Goal: Task Accomplishment & Management: Manage account settings

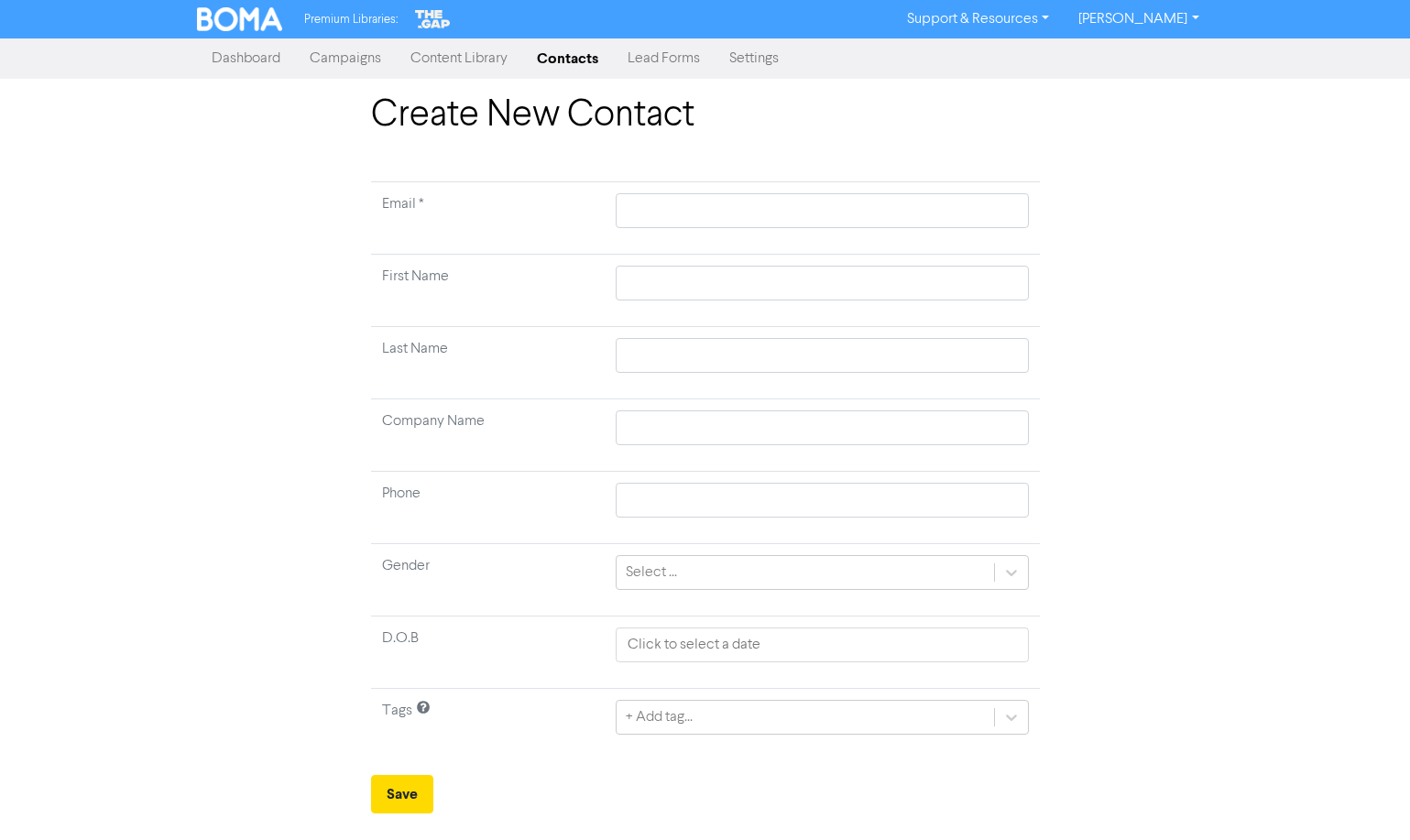
click at [578, 68] on link "Contacts" at bounding box center [568, 59] width 91 height 37
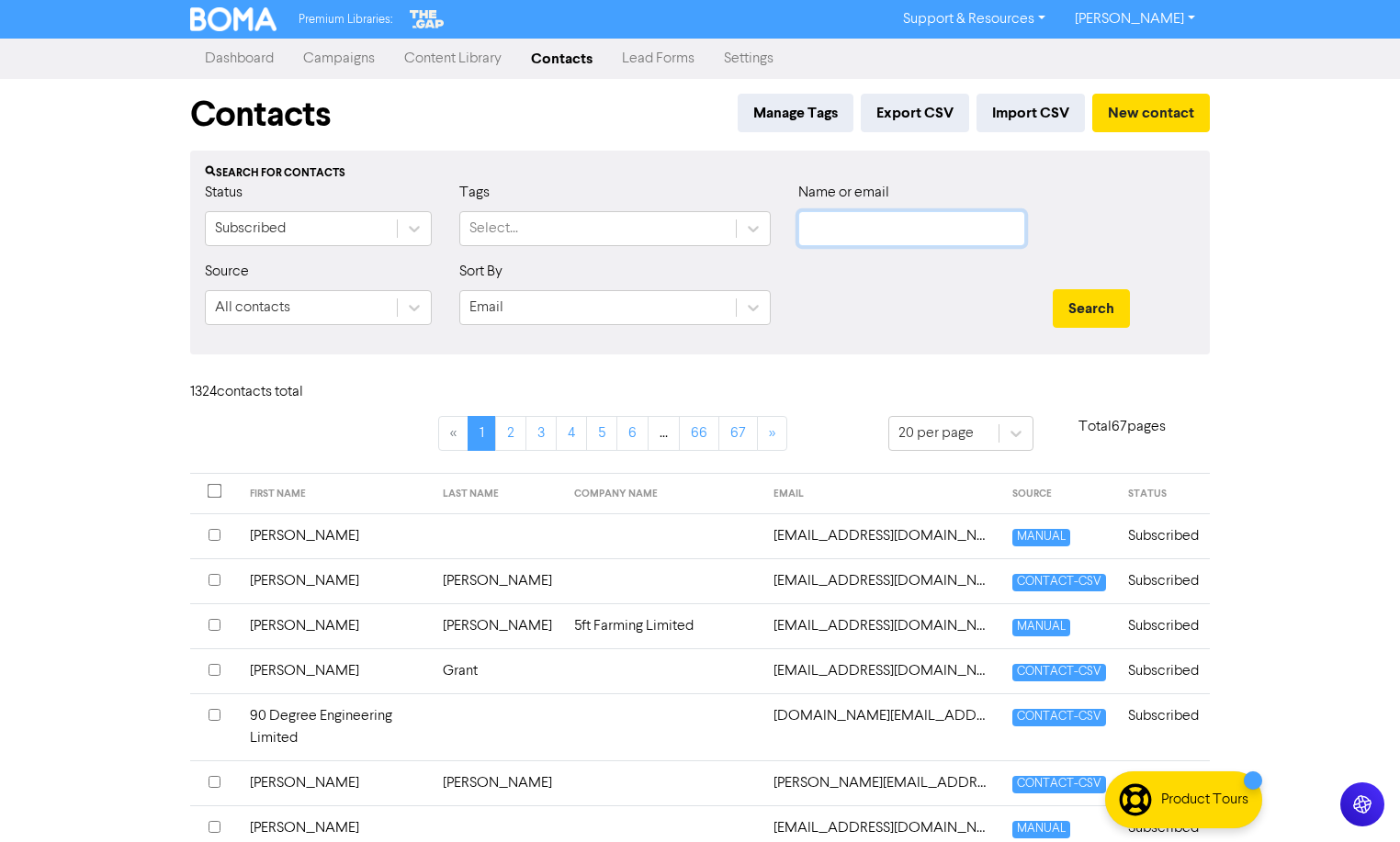
drag, startPoint x: 867, startPoint y: 238, endPoint x: 878, endPoint y: 215, distance: 25.5
click at [867, 238] on input "text" at bounding box center [912, 229] width 227 height 35
type input "[PERSON_NAME]"
click at [1053, 289] on button "Search" at bounding box center [1091, 309] width 77 height 39
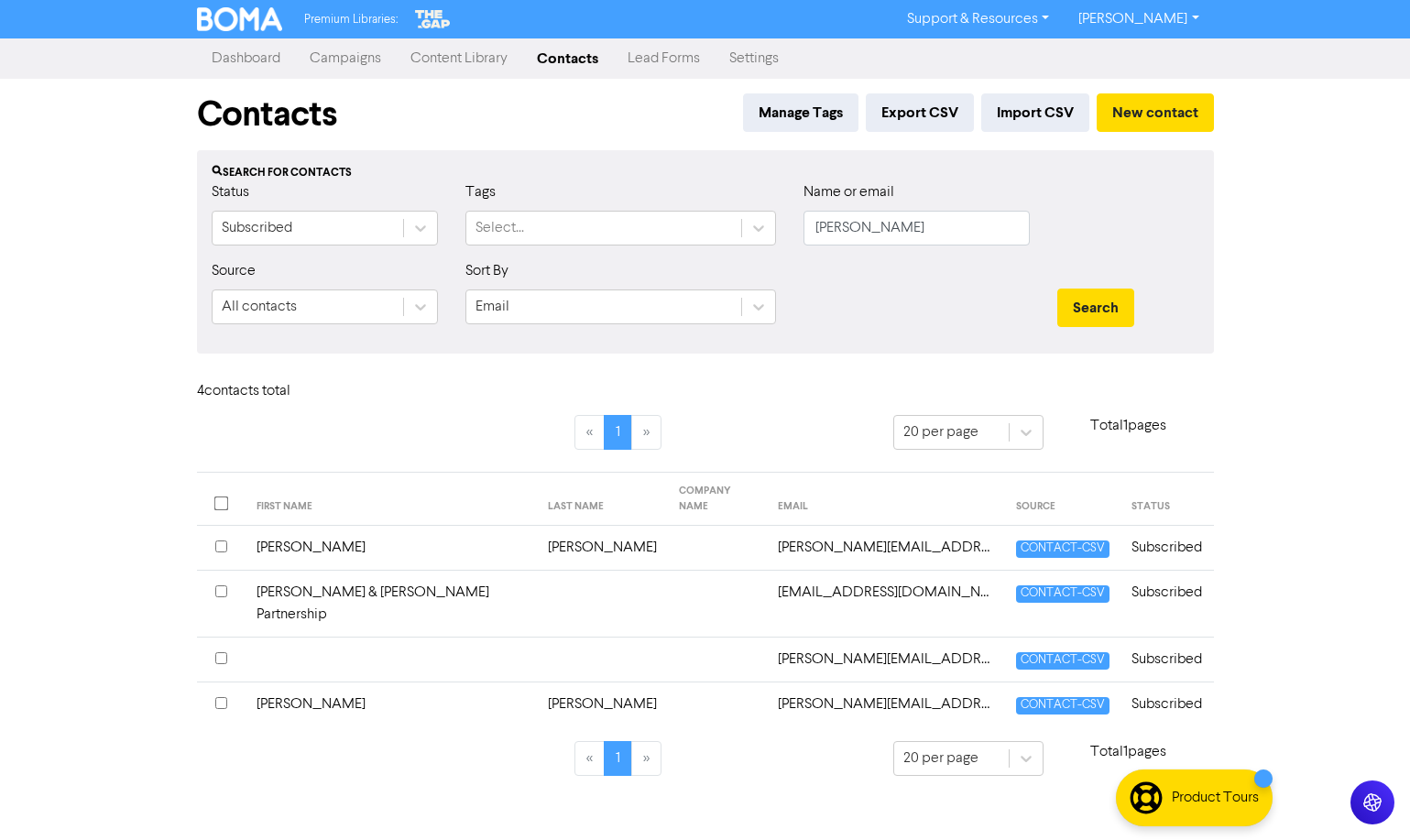
click at [1171, 538] on td "Subscribed" at bounding box center [1167, 549] width 93 height 45
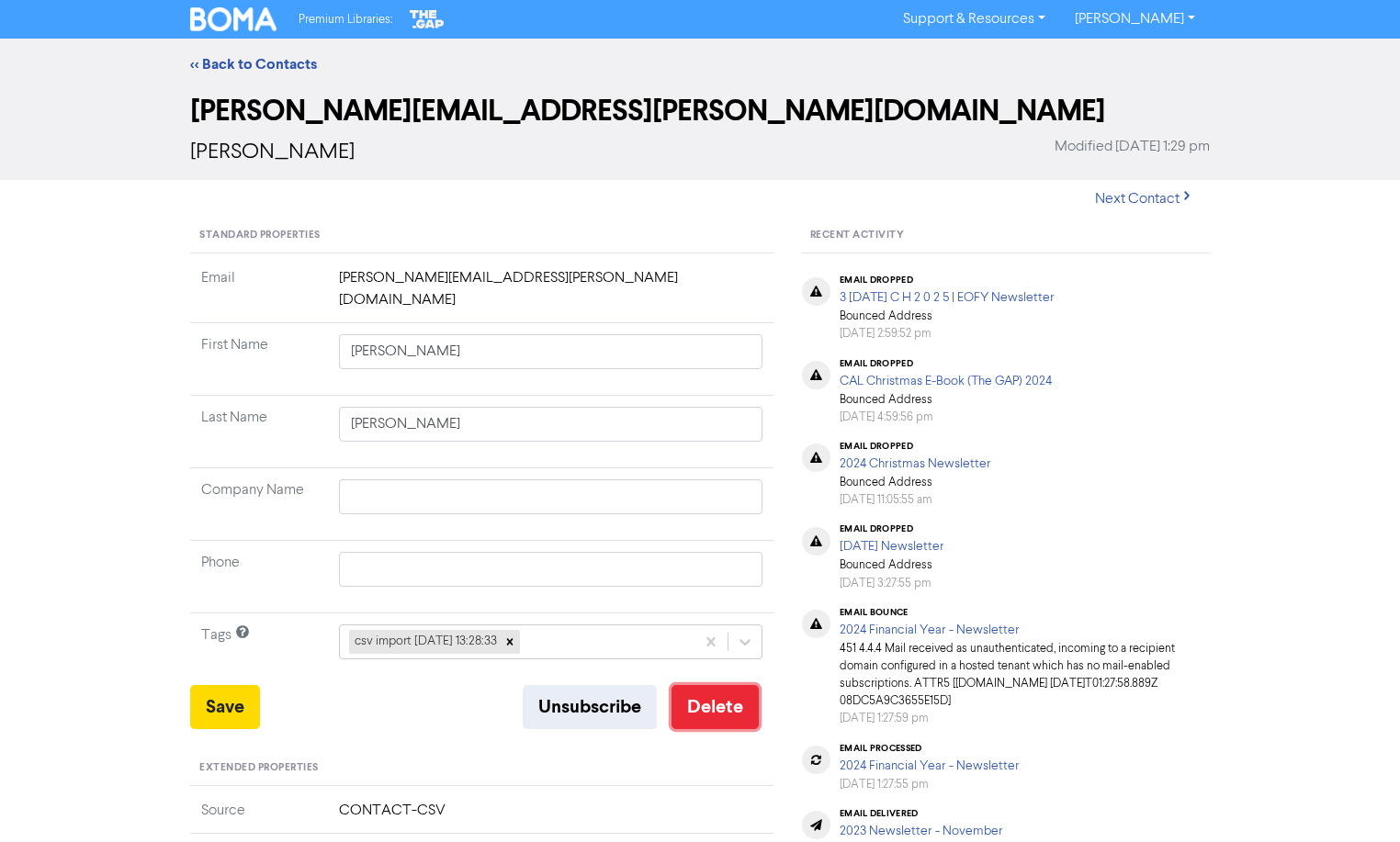
click at [730, 687] on button "Delete" at bounding box center [715, 708] width 87 height 45
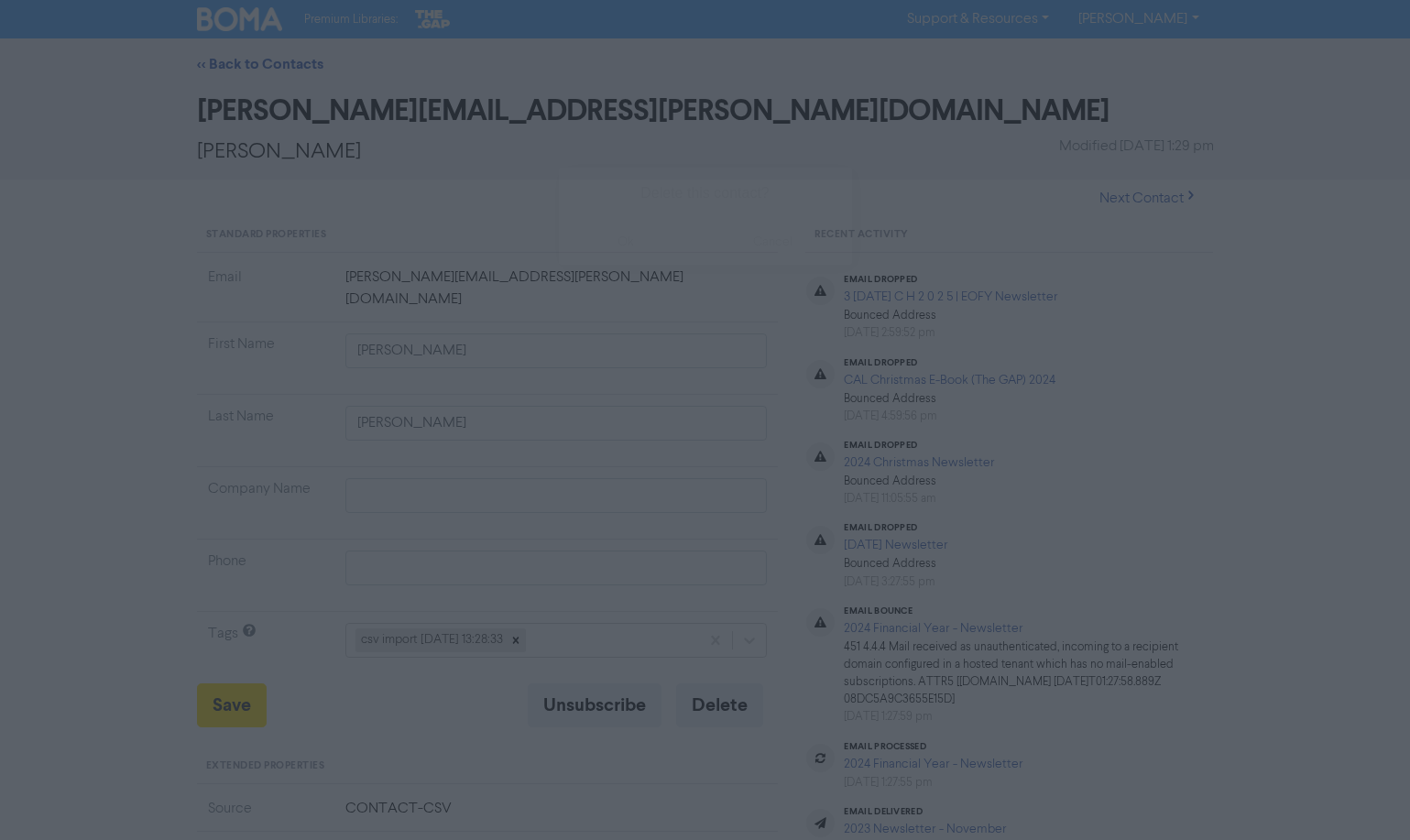
click at [655, 256] on button "ok" at bounding box center [626, 242] width 136 height 46
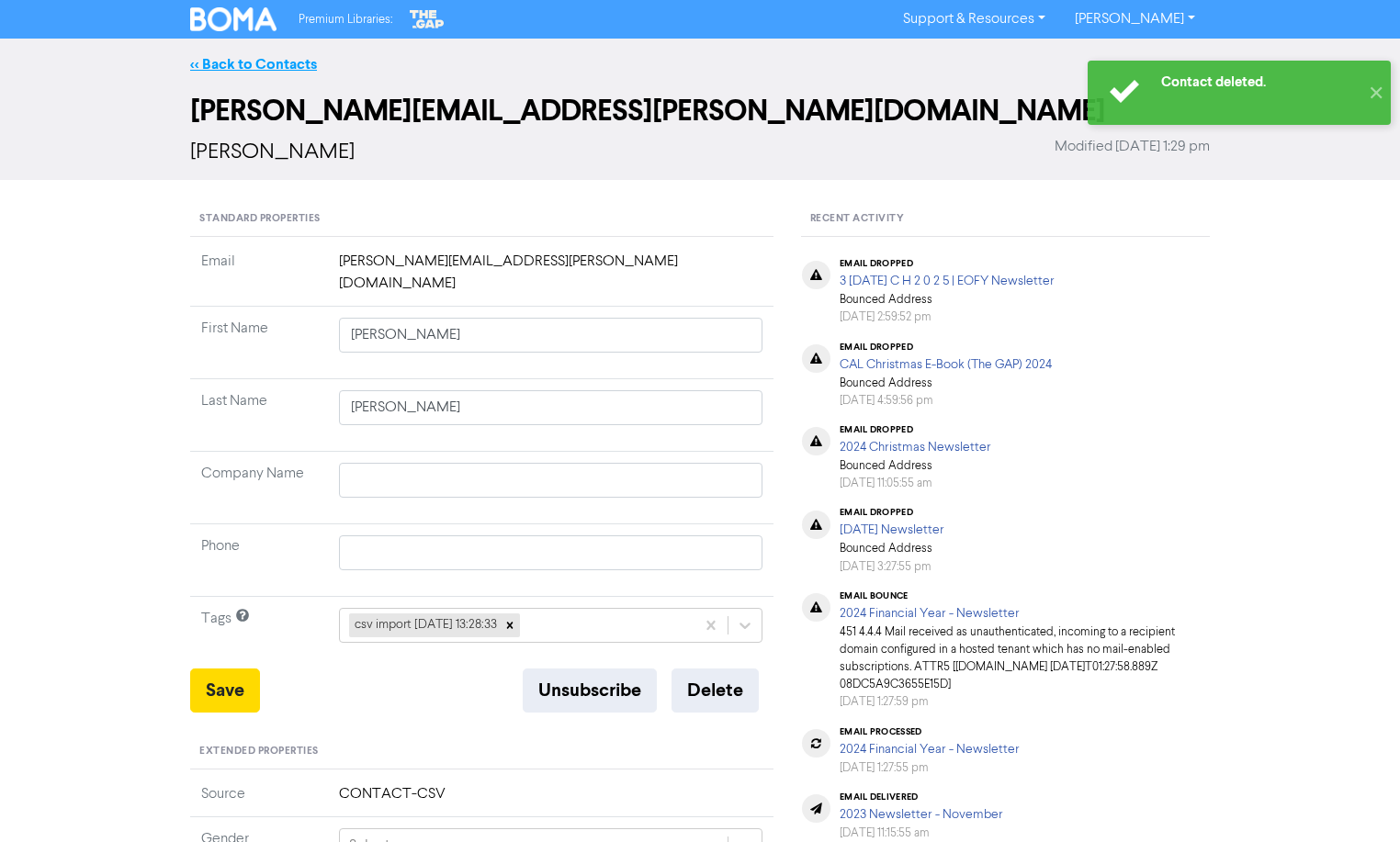
click at [217, 64] on link "<< Back to Contacts" at bounding box center [253, 64] width 127 height 19
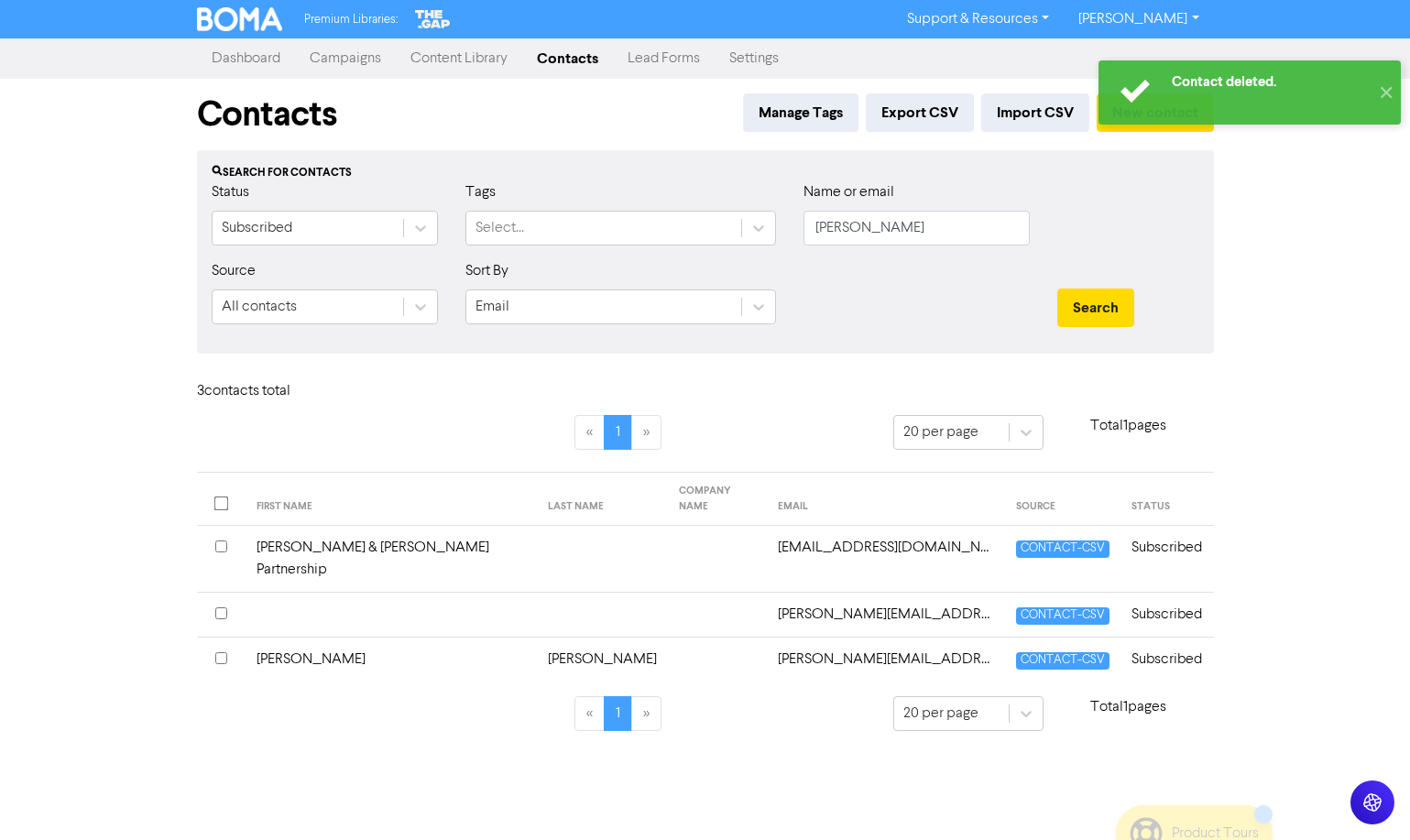
click at [1158, 537] on td "Subscribed" at bounding box center [1167, 560] width 93 height 67
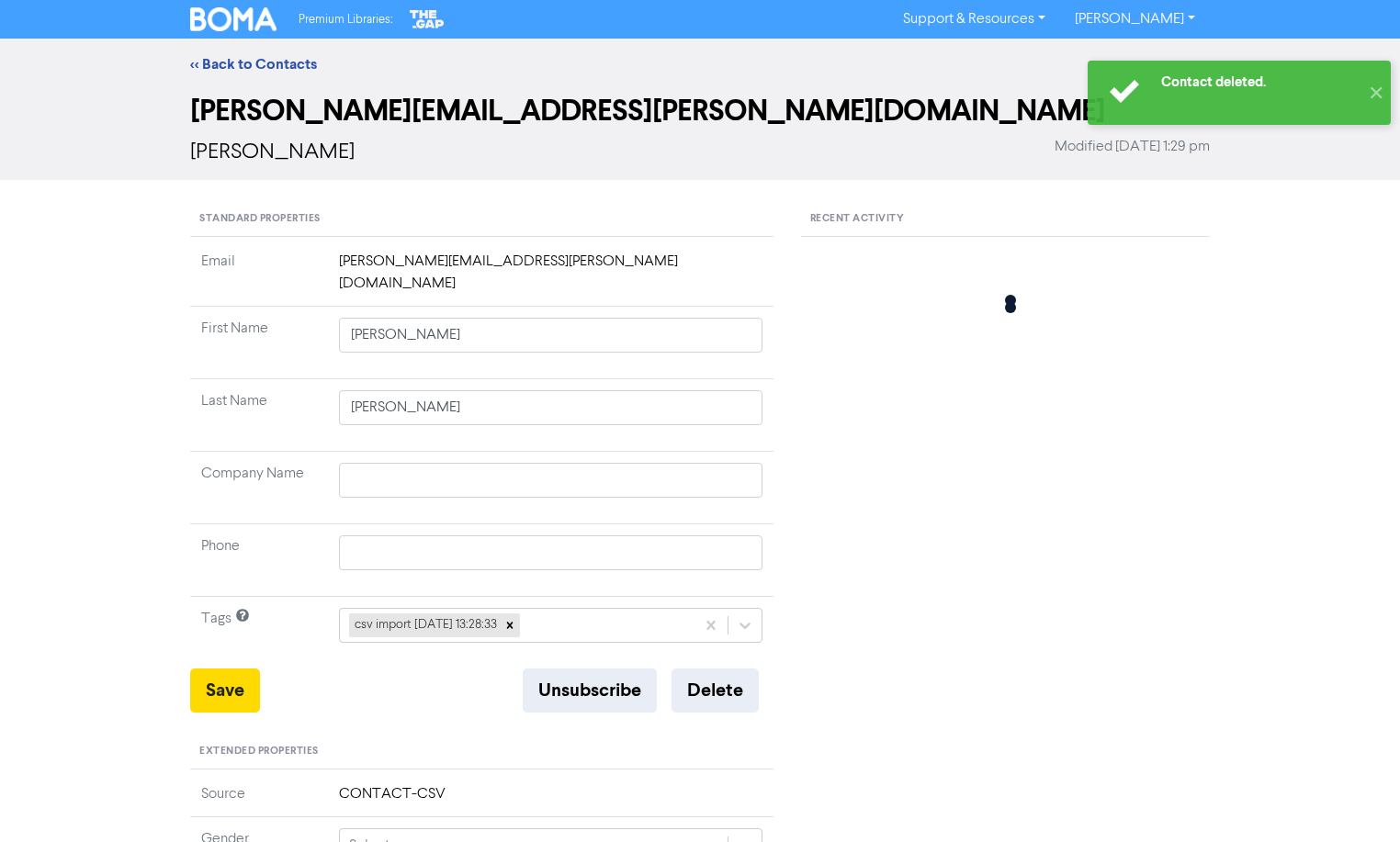
type input "[PERSON_NAME] & [PERSON_NAME] Partnership"
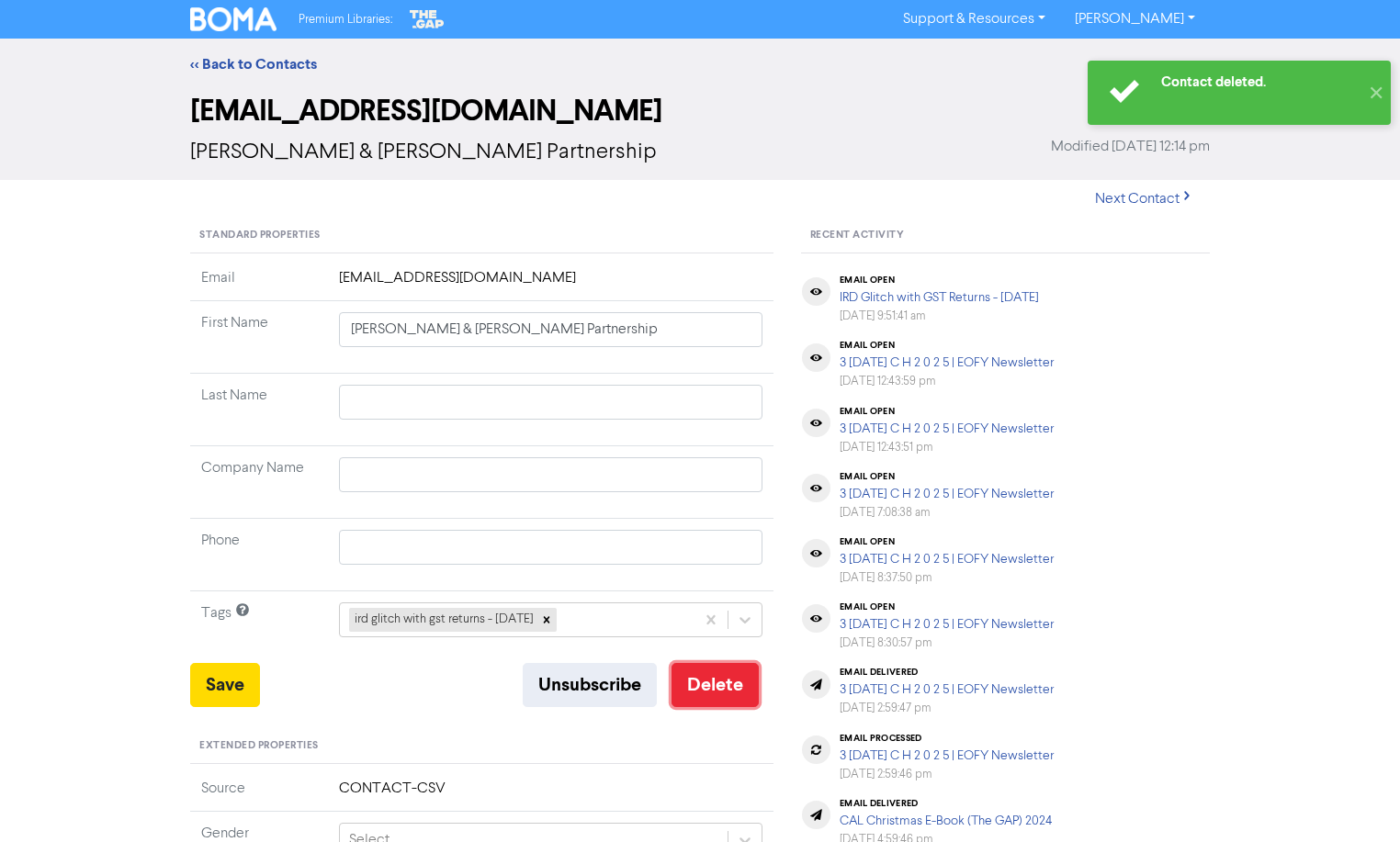
click at [738, 678] on button "Delete" at bounding box center [715, 685] width 87 height 45
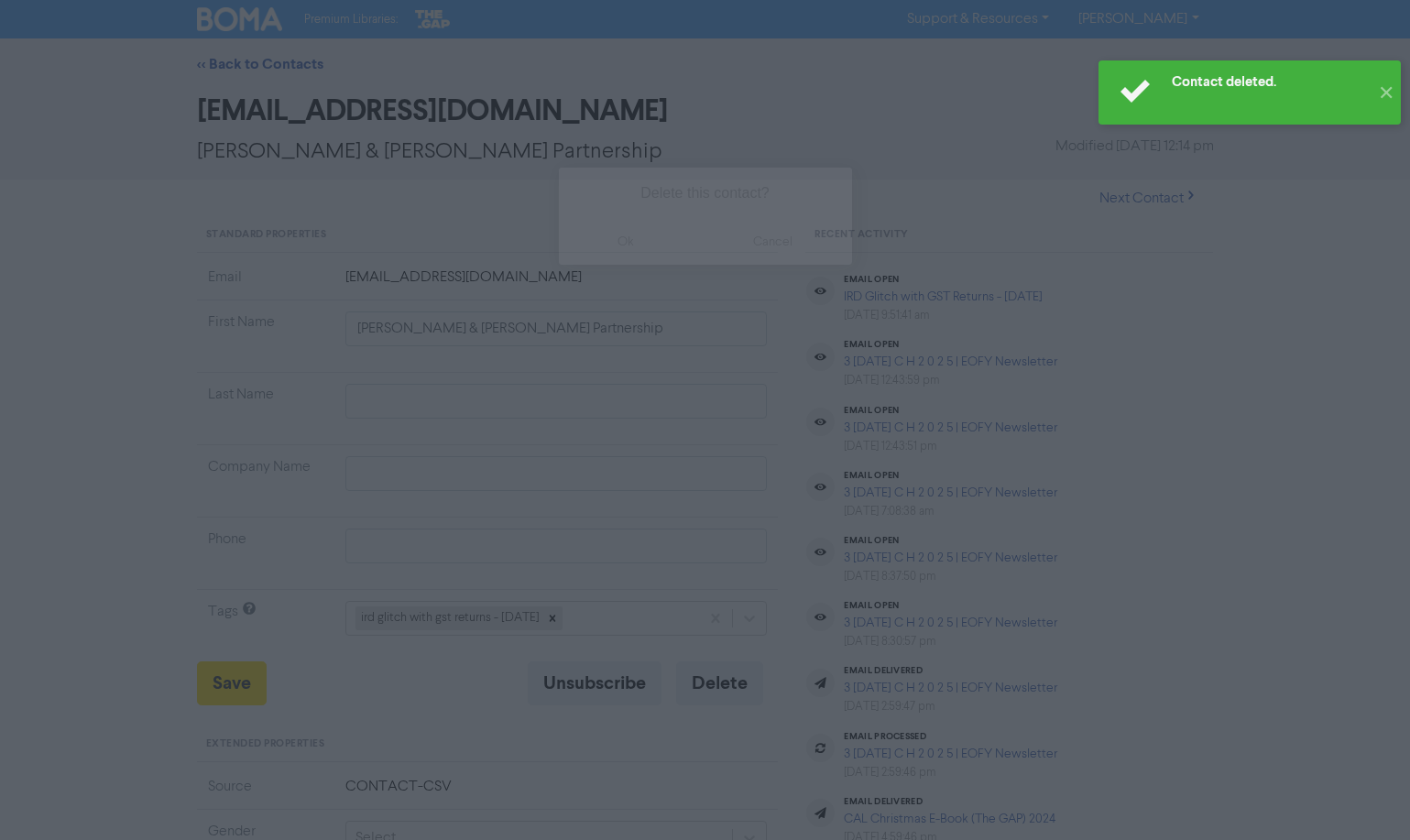
click at [645, 226] on button "ok" at bounding box center [626, 242] width 136 height 46
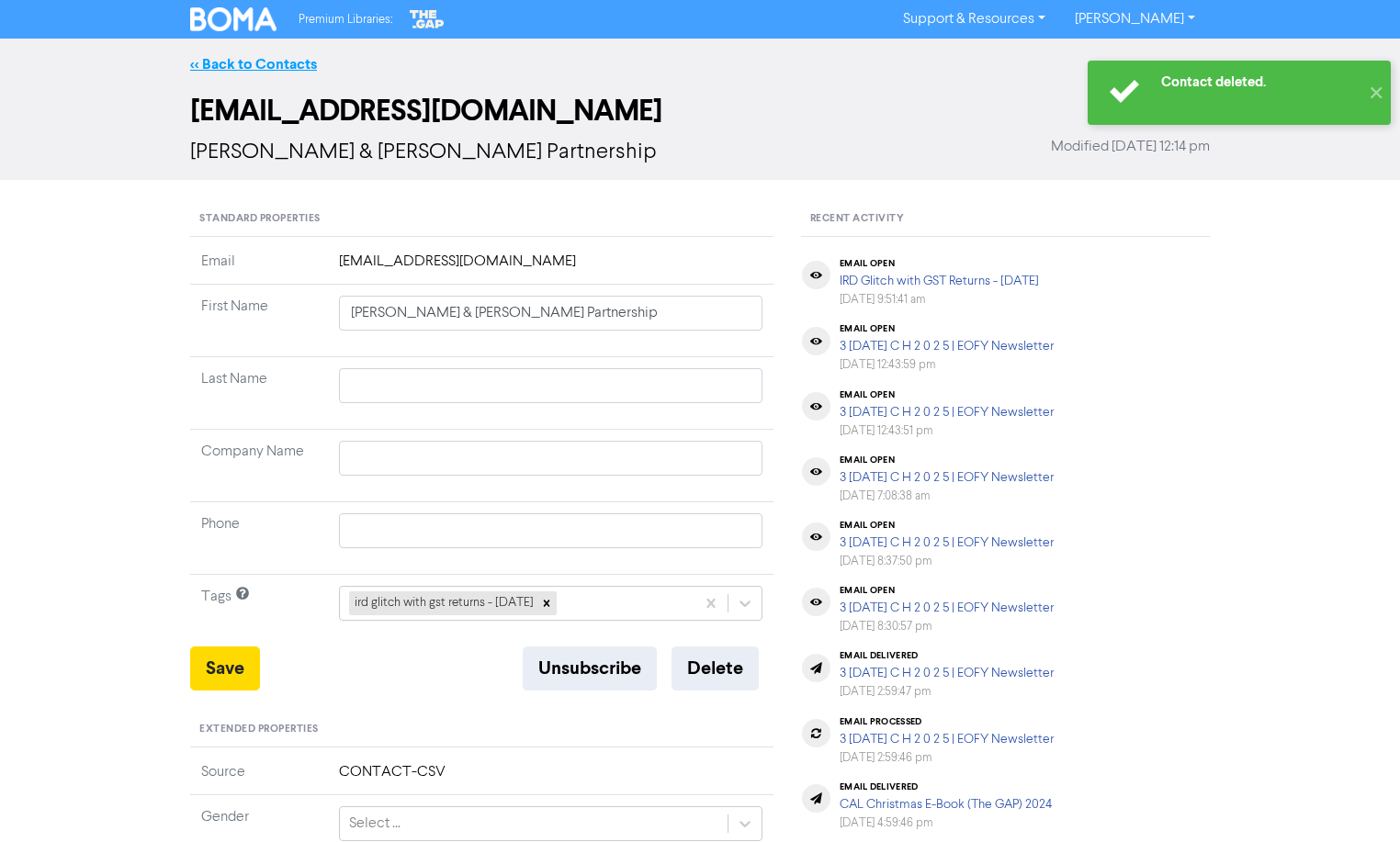
click at [223, 61] on link "<< Back to Contacts" at bounding box center [253, 64] width 127 height 19
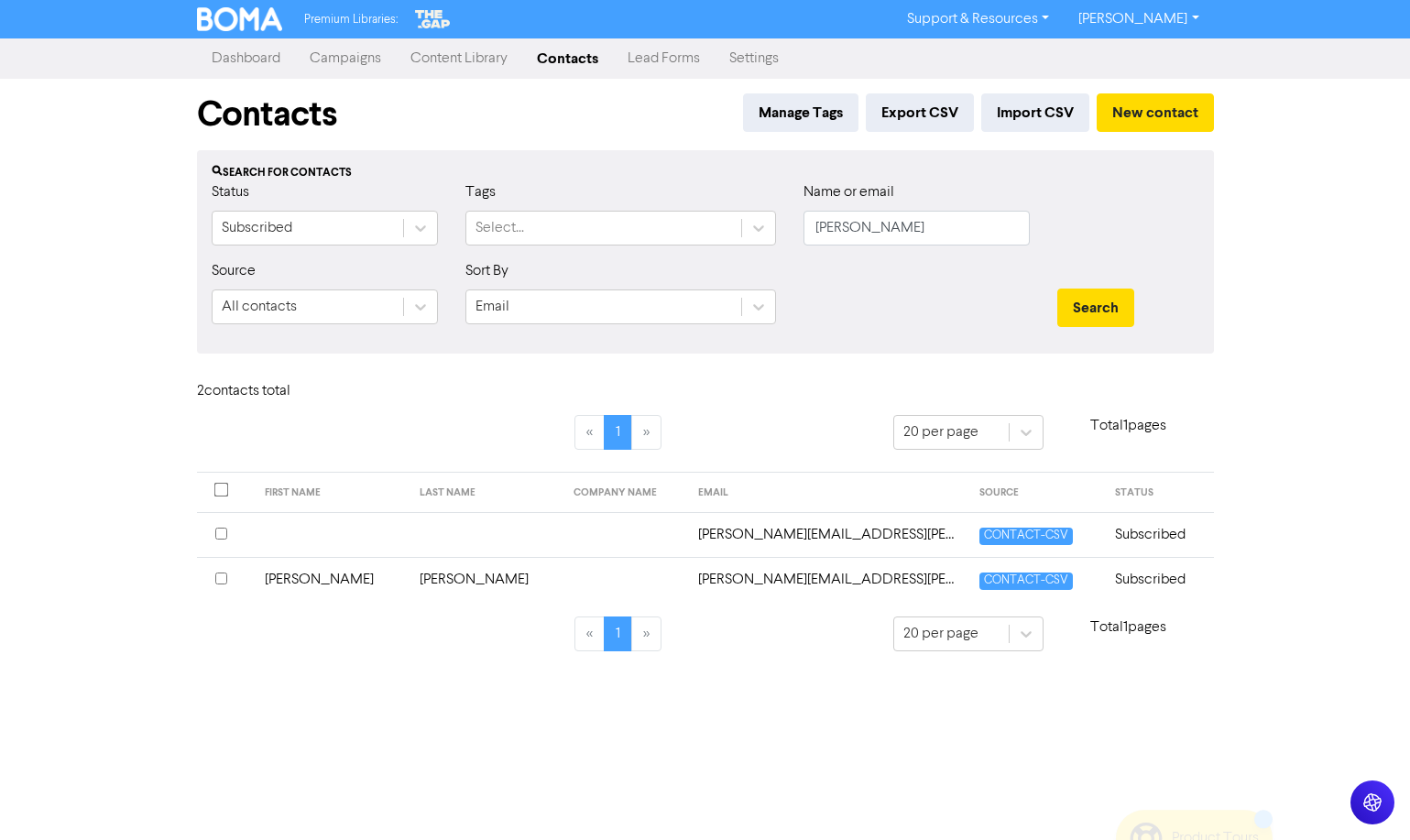
click at [1154, 546] on td "Subscribed" at bounding box center [1159, 535] width 109 height 45
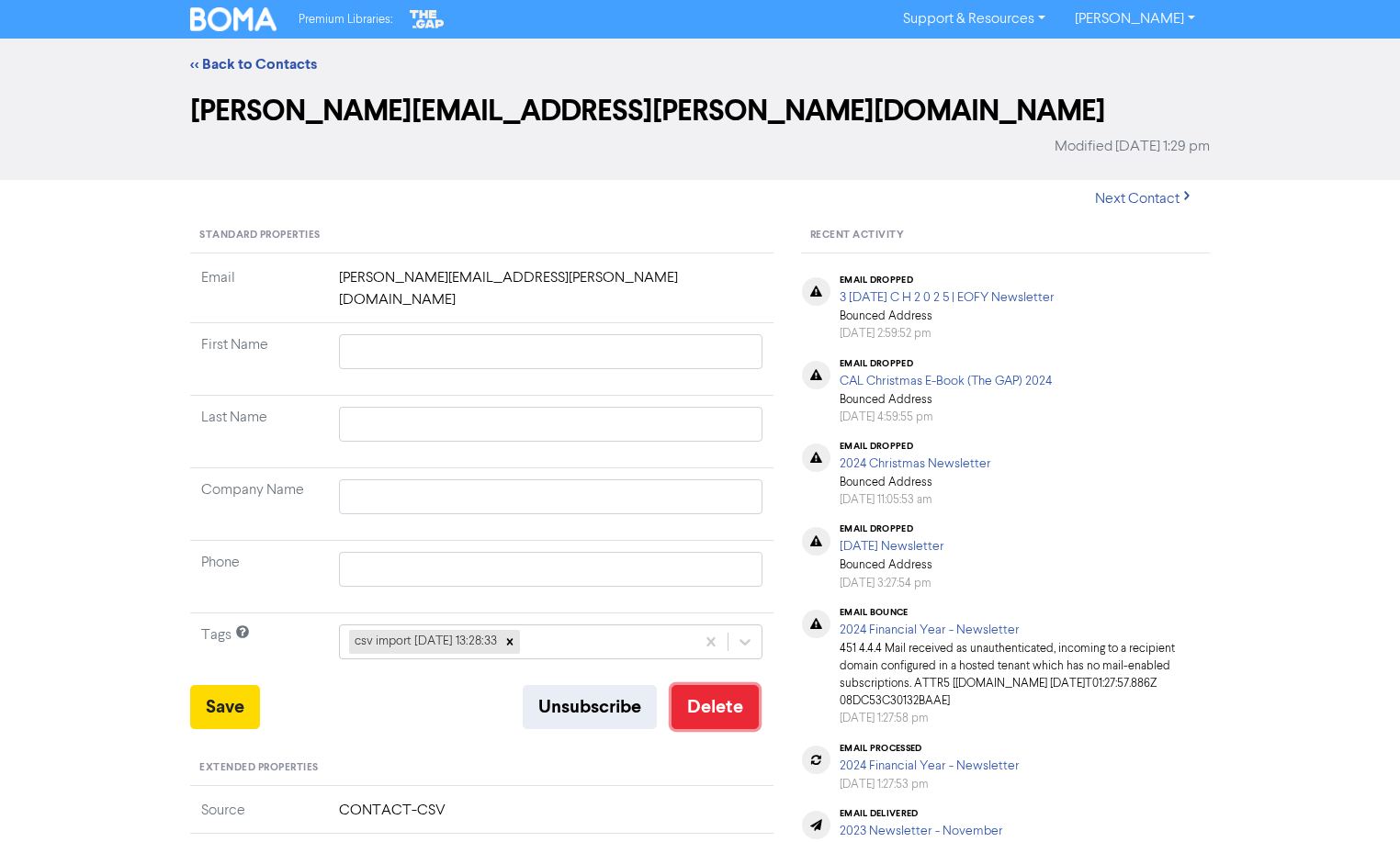
click at [726, 685] on button "Delete" at bounding box center [715, 708] width 87 height 45
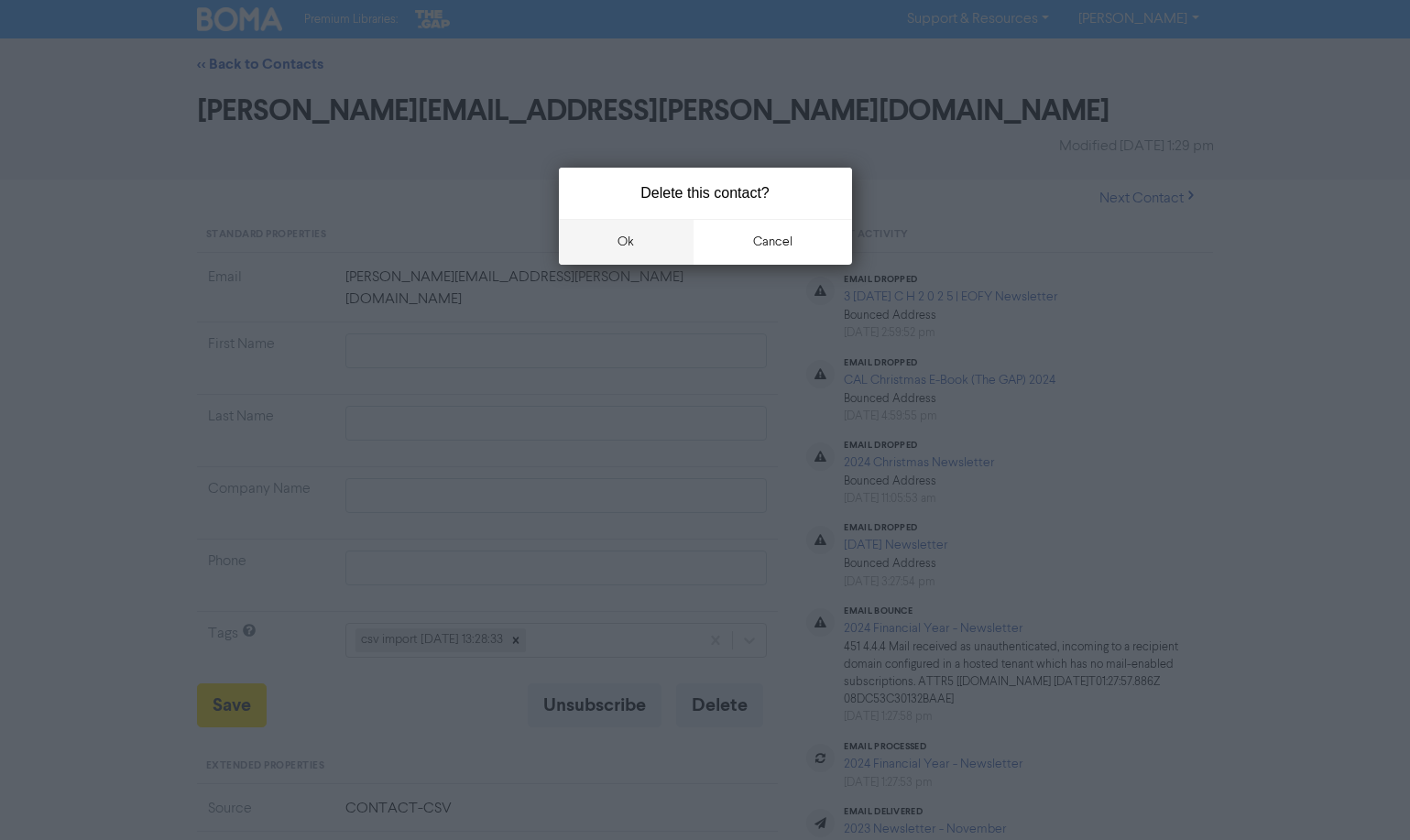
click at [626, 263] on button "ok" at bounding box center [626, 242] width 136 height 46
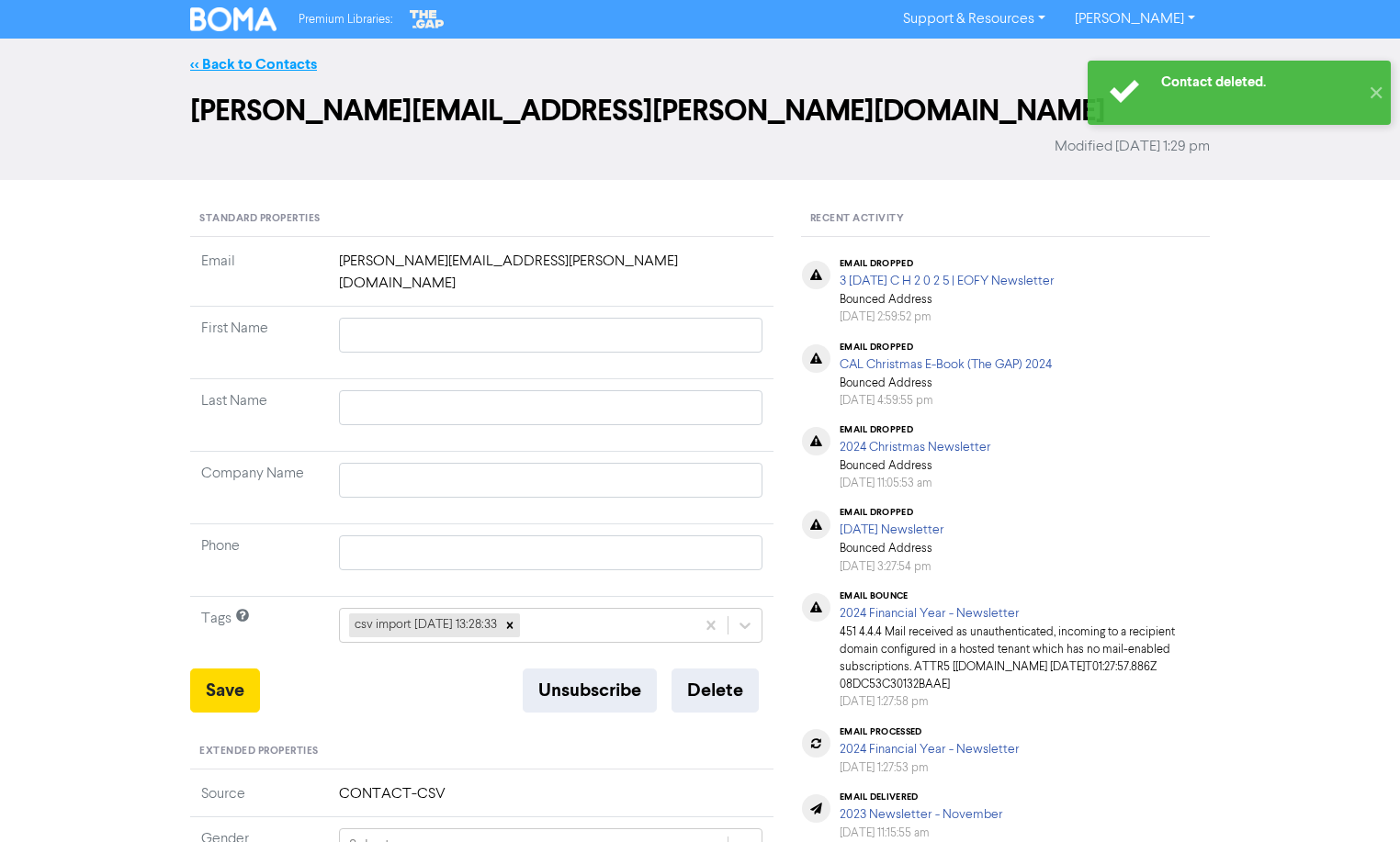
click at [222, 65] on link "<< Back to Contacts" at bounding box center [253, 64] width 127 height 19
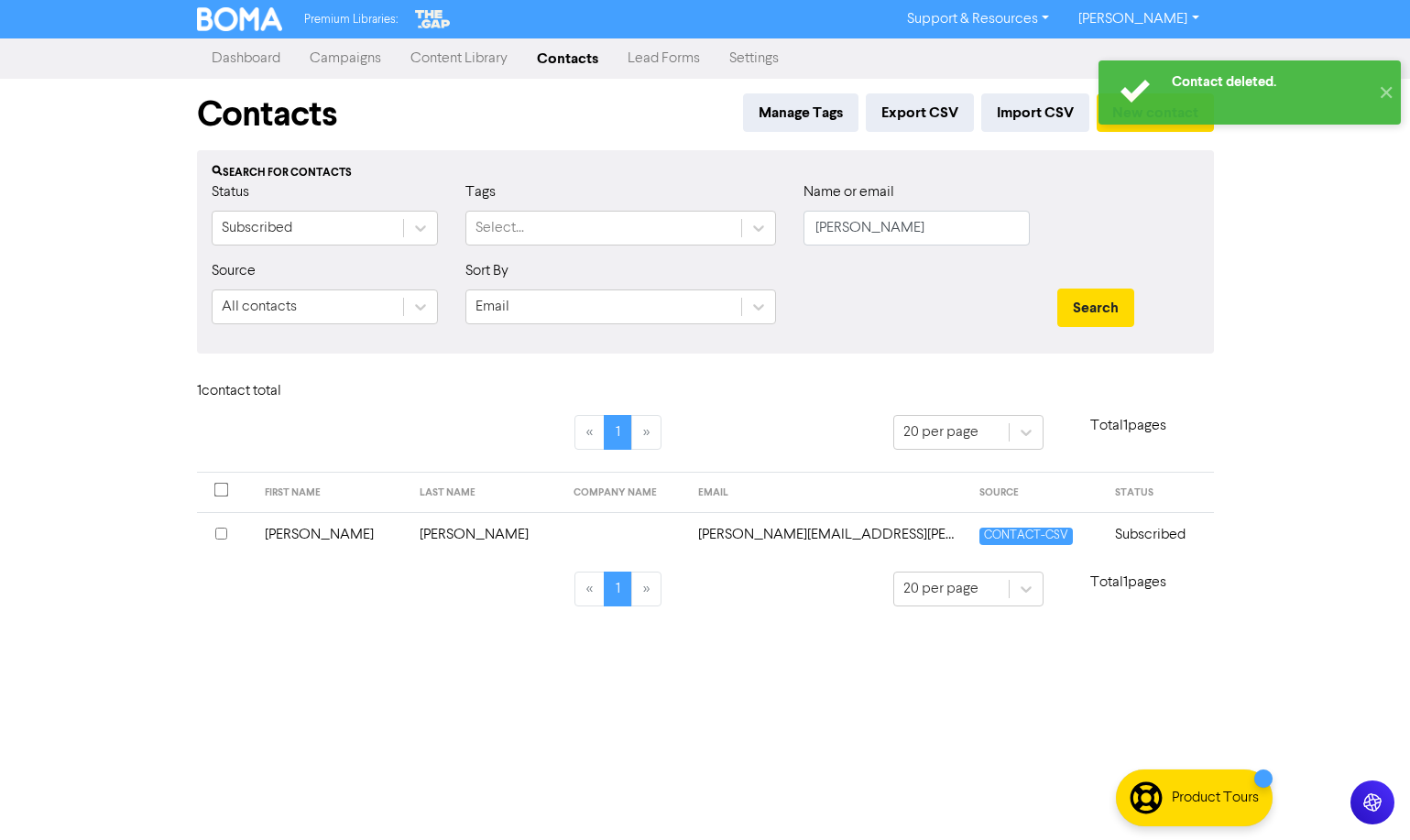
click at [1156, 532] on td "Subscribed" at bounding box center [1159, 535] width 109 height 45
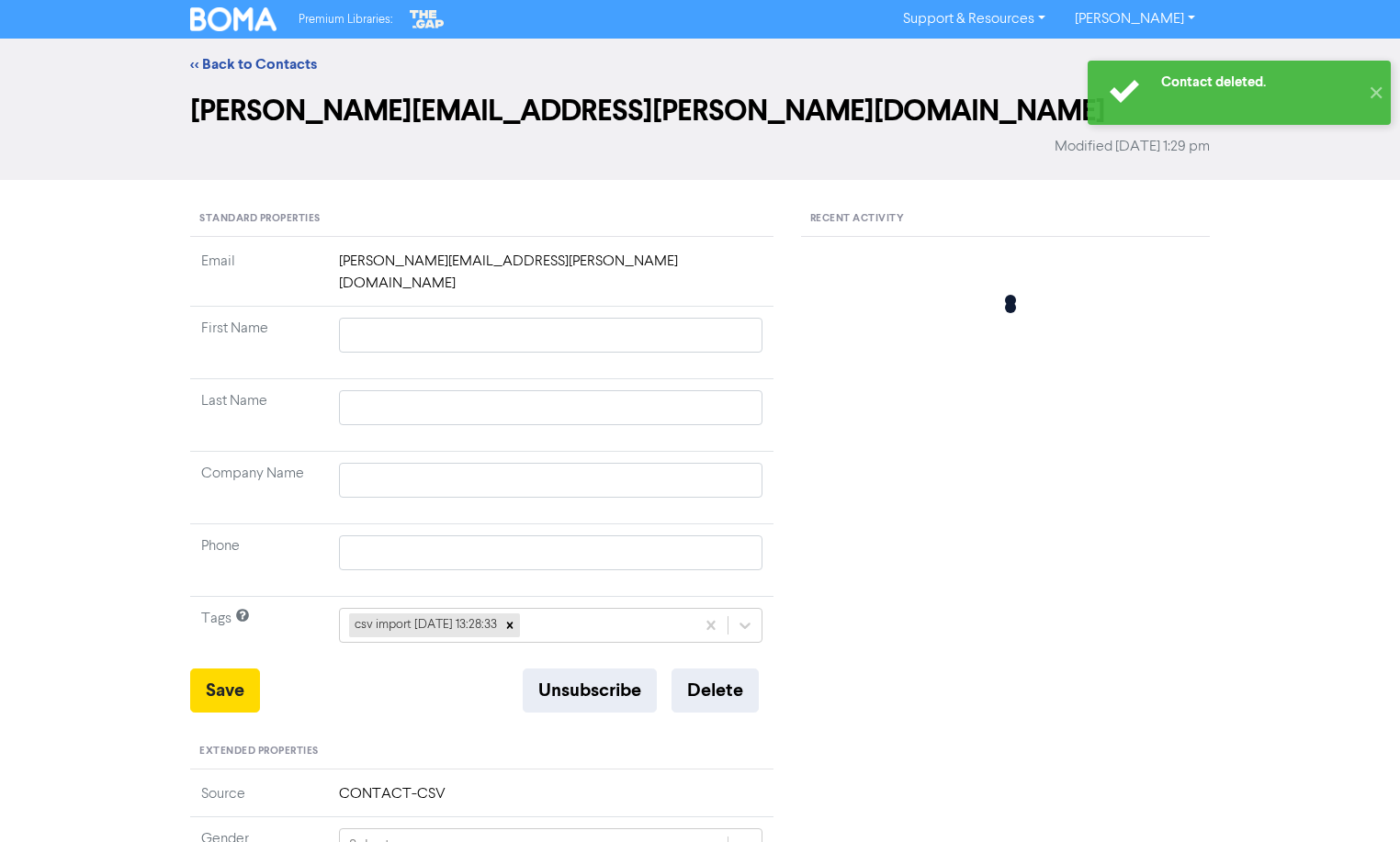
type input "[PERSON_NAME]"
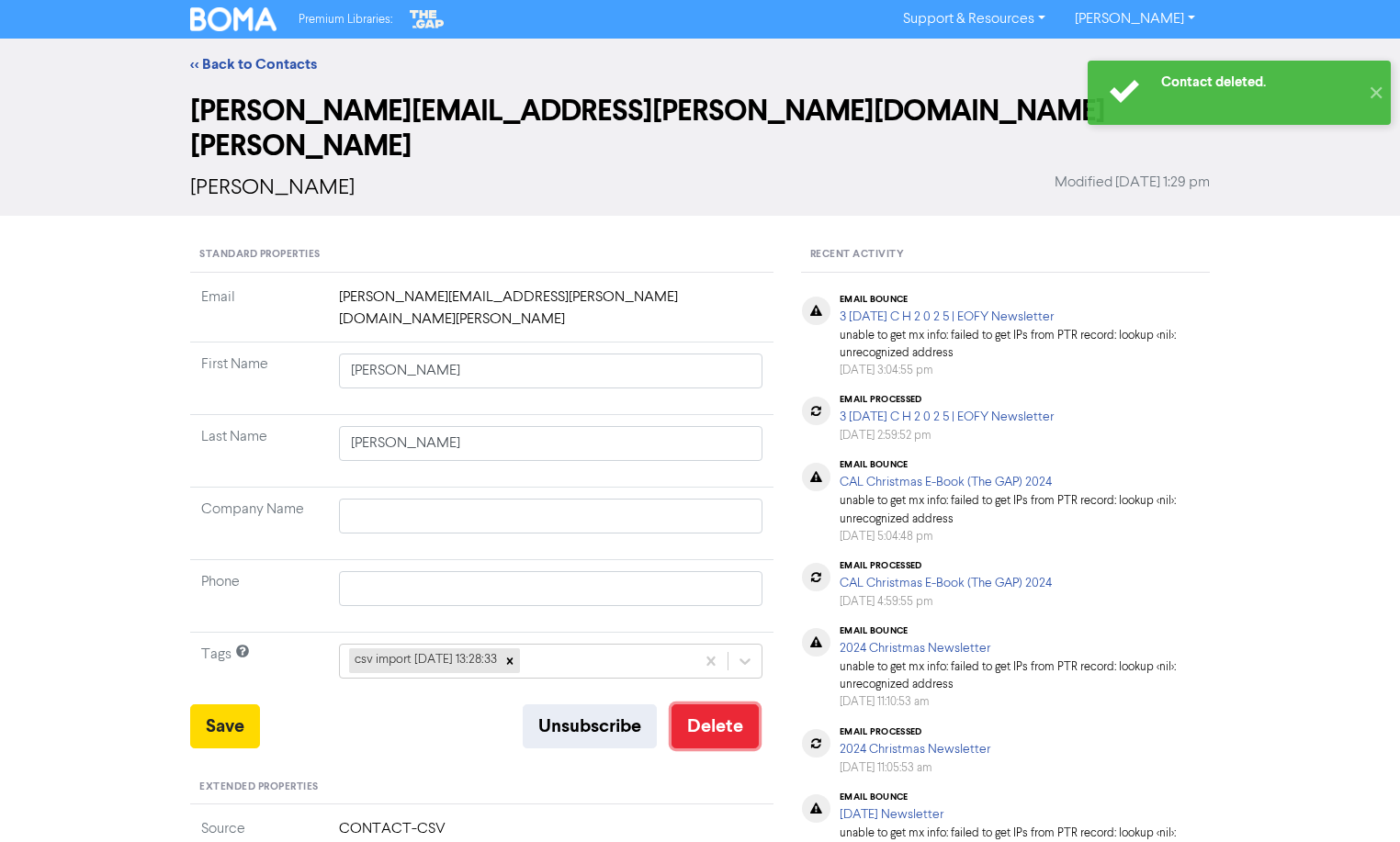
click at [707, 705] on button "Delete" at bounding box center [715, 727] width 87 height 45
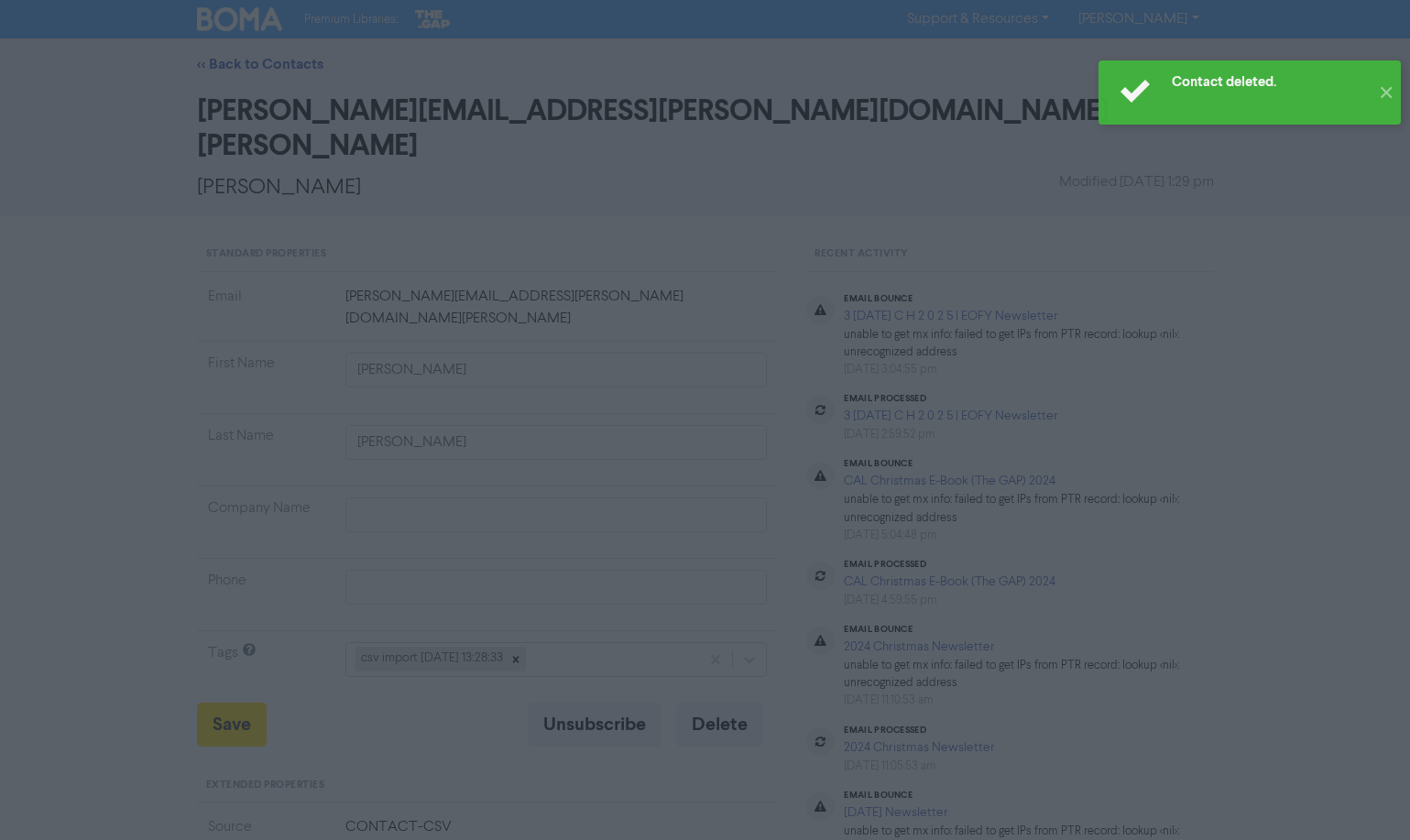
click at [610, 246] on button "ok" at bounding box center [626, 242] width 136 height 46
